Goal: Find specific page/section: Find specific page/section

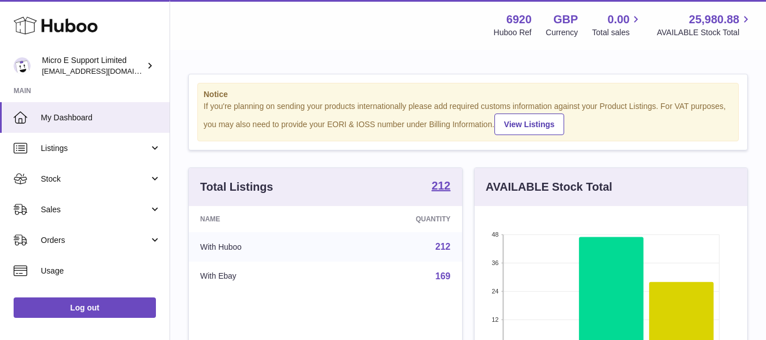
scroll to position [177, 273]
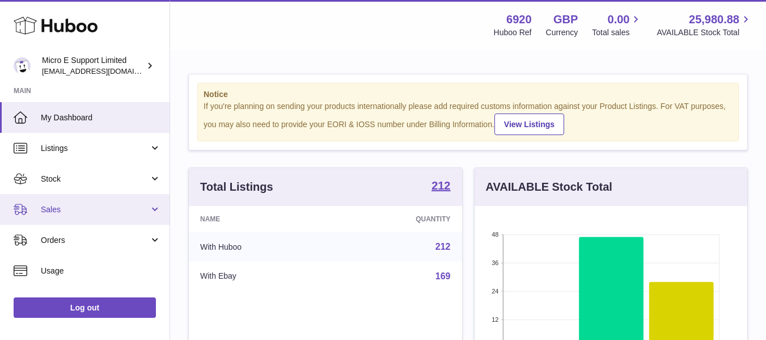
click at [107, 214] on span "Sales" at bounding box center [95, 209] width 108 height 11
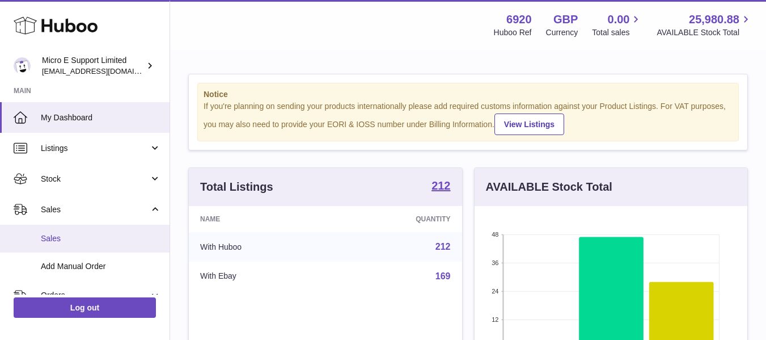
click at [67, 234] on span "Sales" at bounding box center [101, 238] width 120 height 11
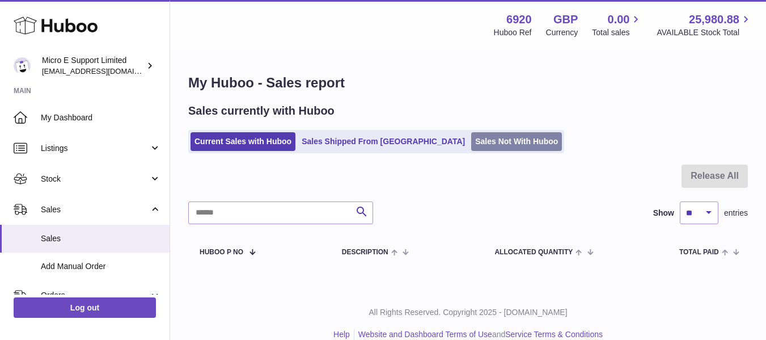
click at [471, 142] on link "Sales Not With Huboo" at bounding box center [516, 141] width 91 height 19
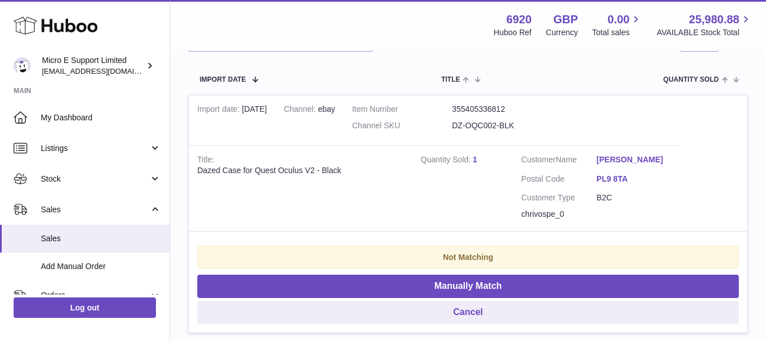
scroll to position [206, 0]
